Goal: Check status: Check status

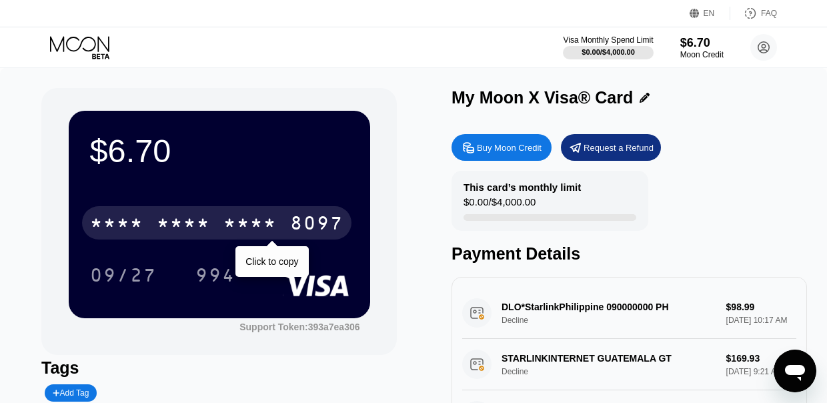
click at [254, 225] on div "* * * *" at bounding box center [249, 224] width 53 height 21
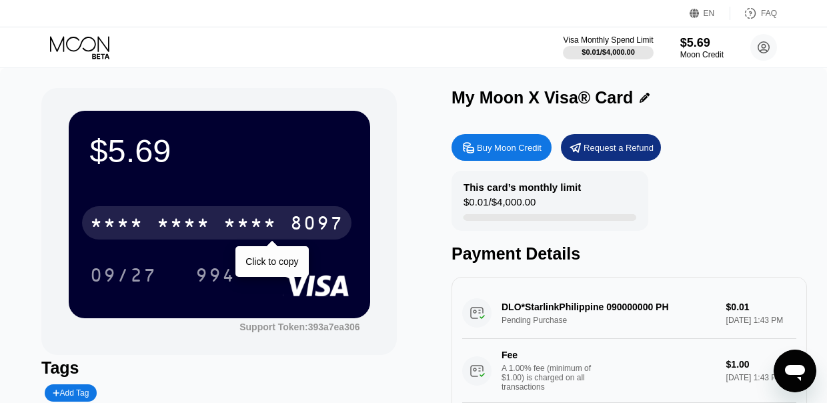
click at [253, 219] on div "* * * *" at bounding box center [249, 224] width 53 height 21
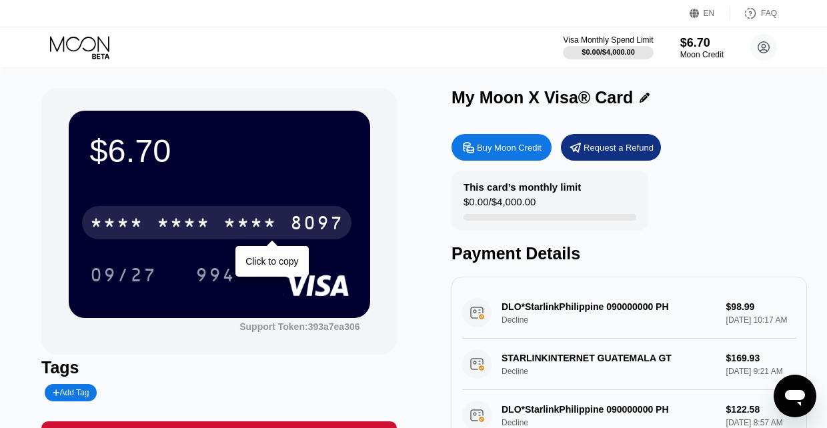
click at [329, 215] on div "8097" at bounding box center [316, 224] width 53 height 21
